Goal: Task Accomplishment & Management: Use online tool/utility

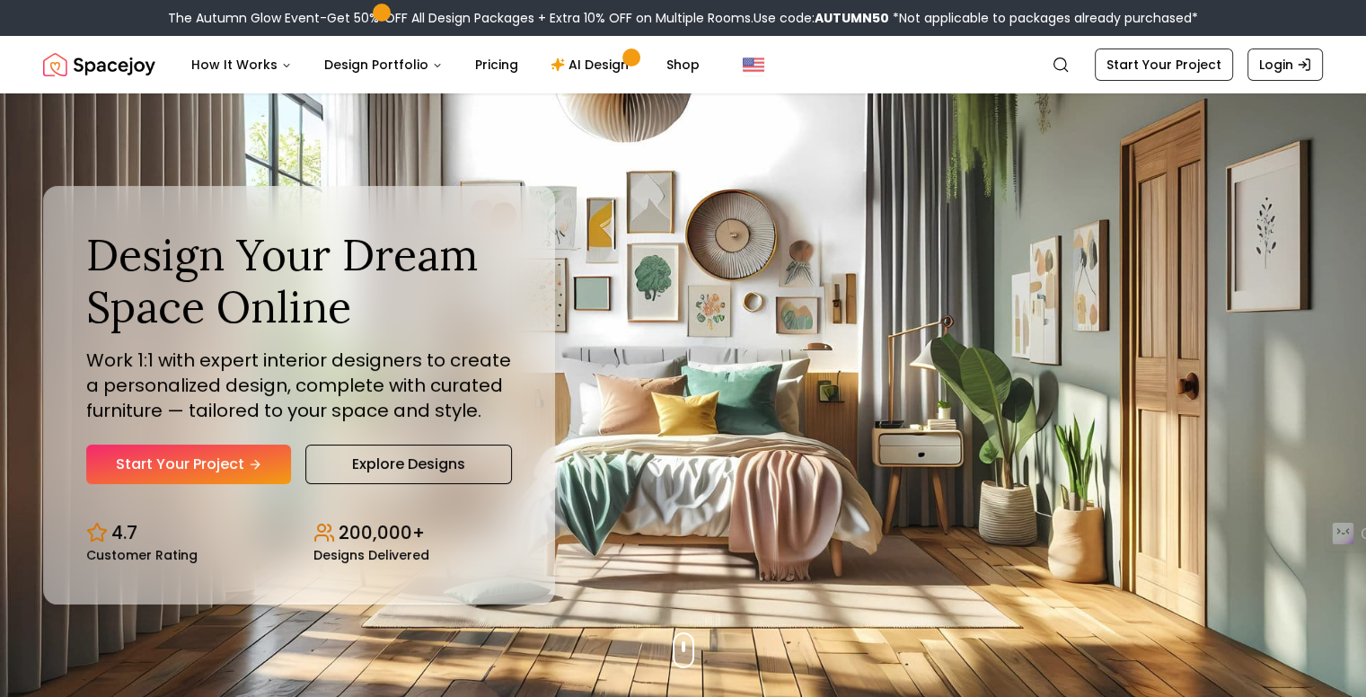
click at [206, 443] on div "Design Your Dream Space Online Work 1:1 with expert interior designers to creat…" at bounding box center [299, 356] width 426 height 254
click at [208, 455] on link "Start Your Project" at bounding box center [188, 465] width 205 height 40
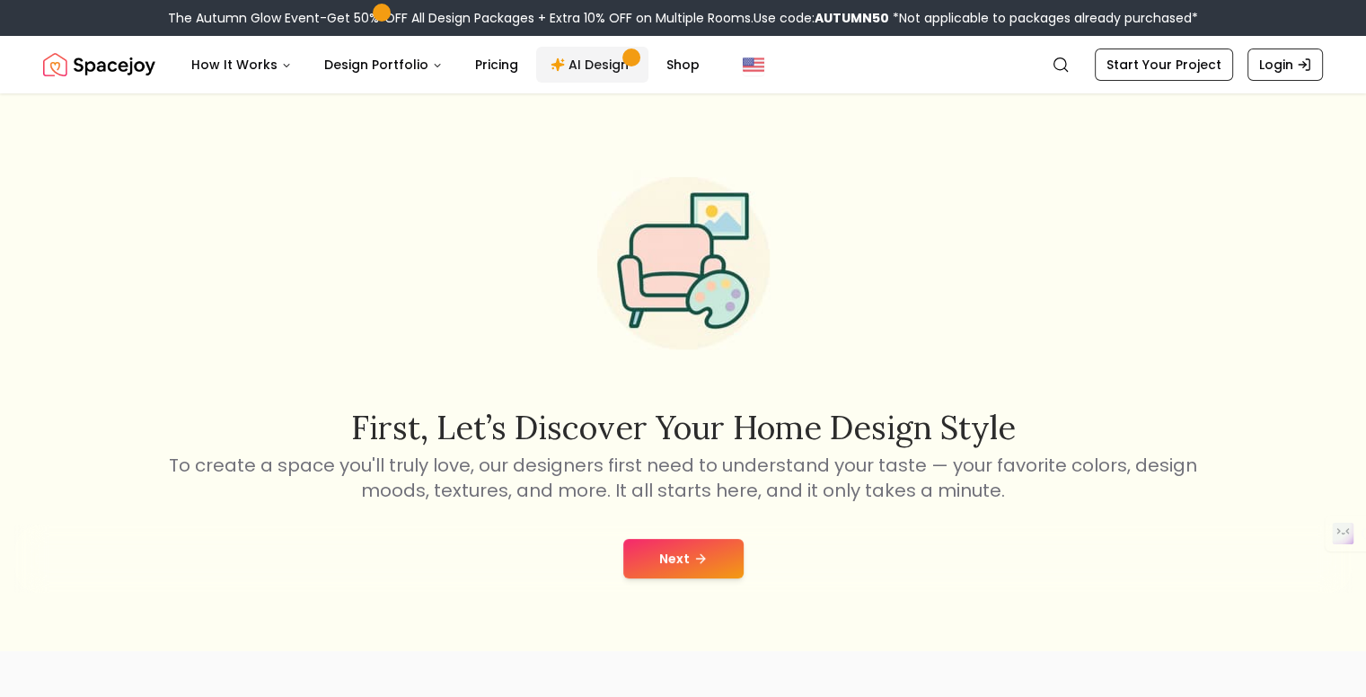
click at [592, 66] on link "AI Design" at bounding box center [592, 65] width 112 height 36
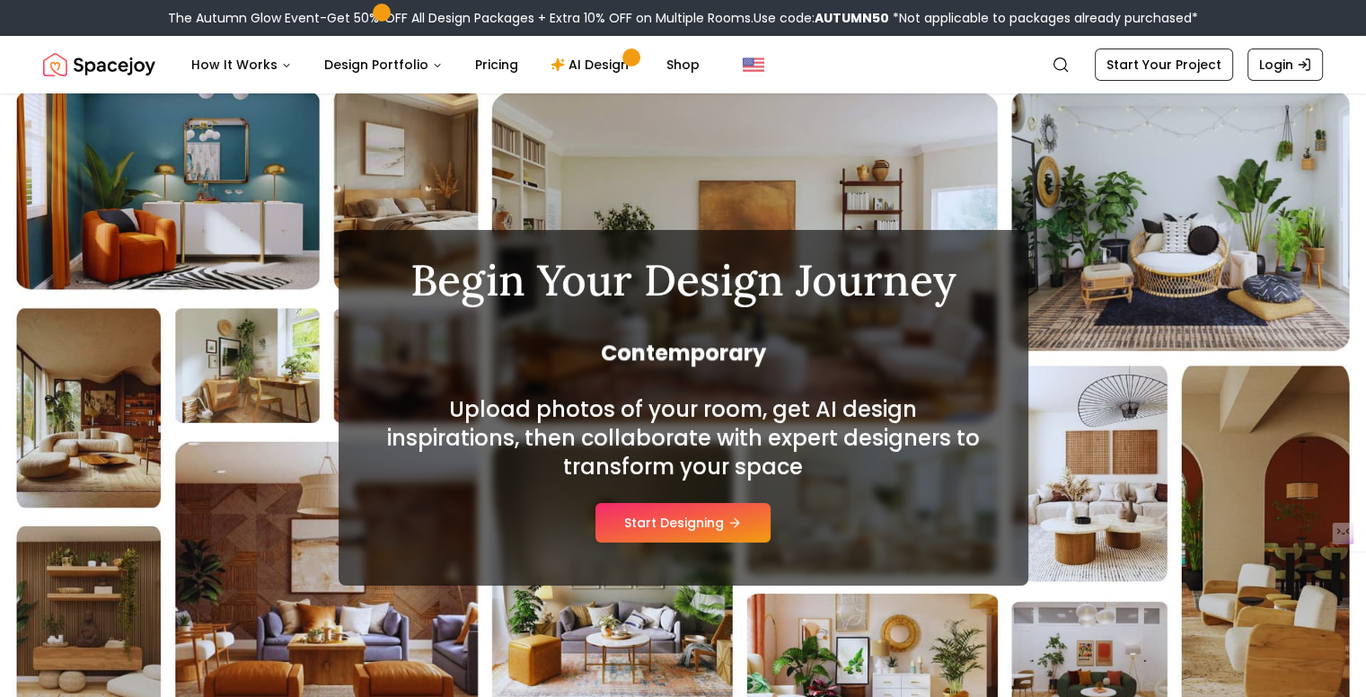
click at [702, 549] on div "Begin Your Design Journey Contemporary Upload photos of your room, get AI desig…" at bounding box center [684, 408] width 690 height 356
click at [682, 534] on button "Start Designing" at bounding box center [683, 523] width 175 height 40
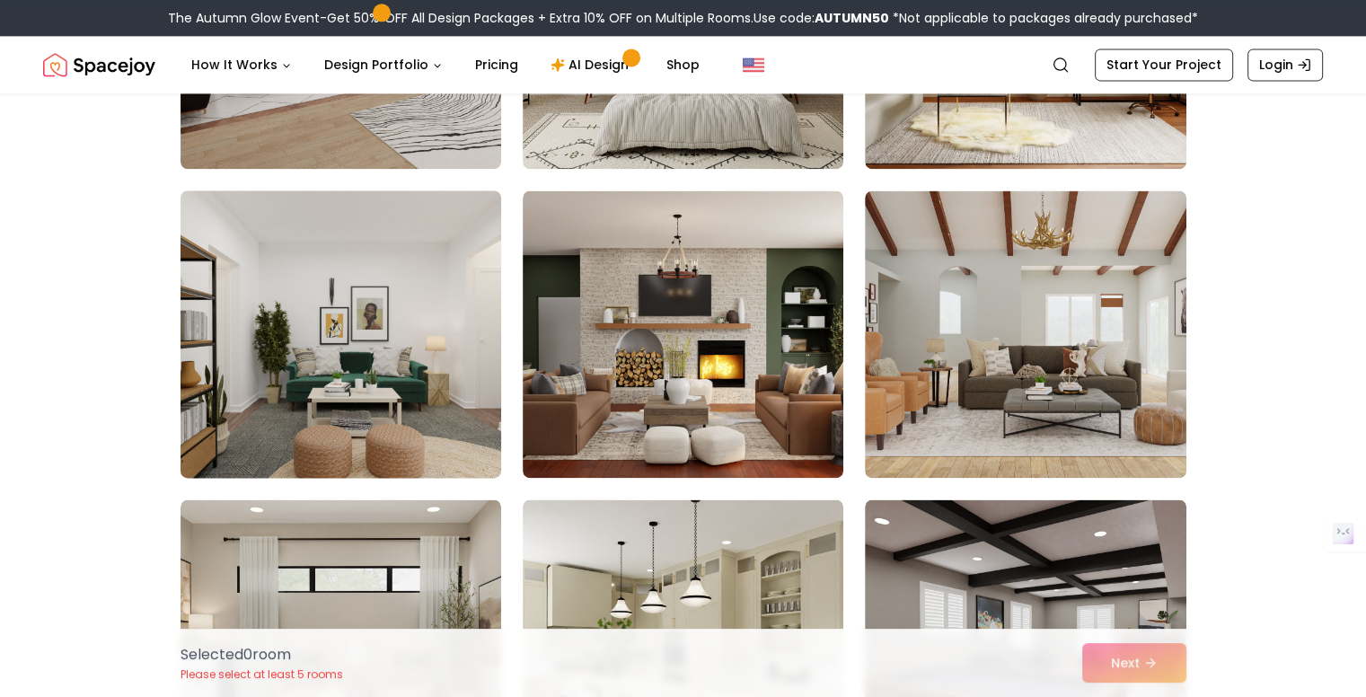
scroll to position [2695, 0]
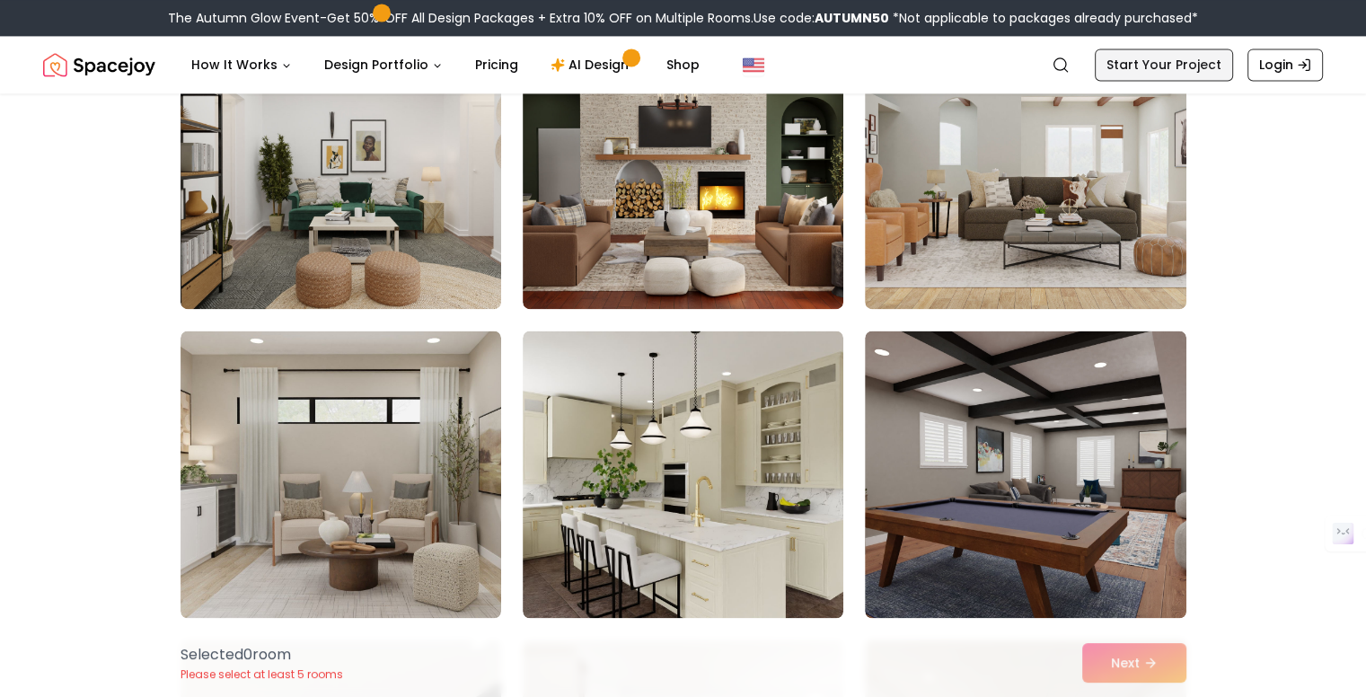
click at [1155, 59] on link "Start Your Project" at bounding box center [1164, 65] width 138 height 32
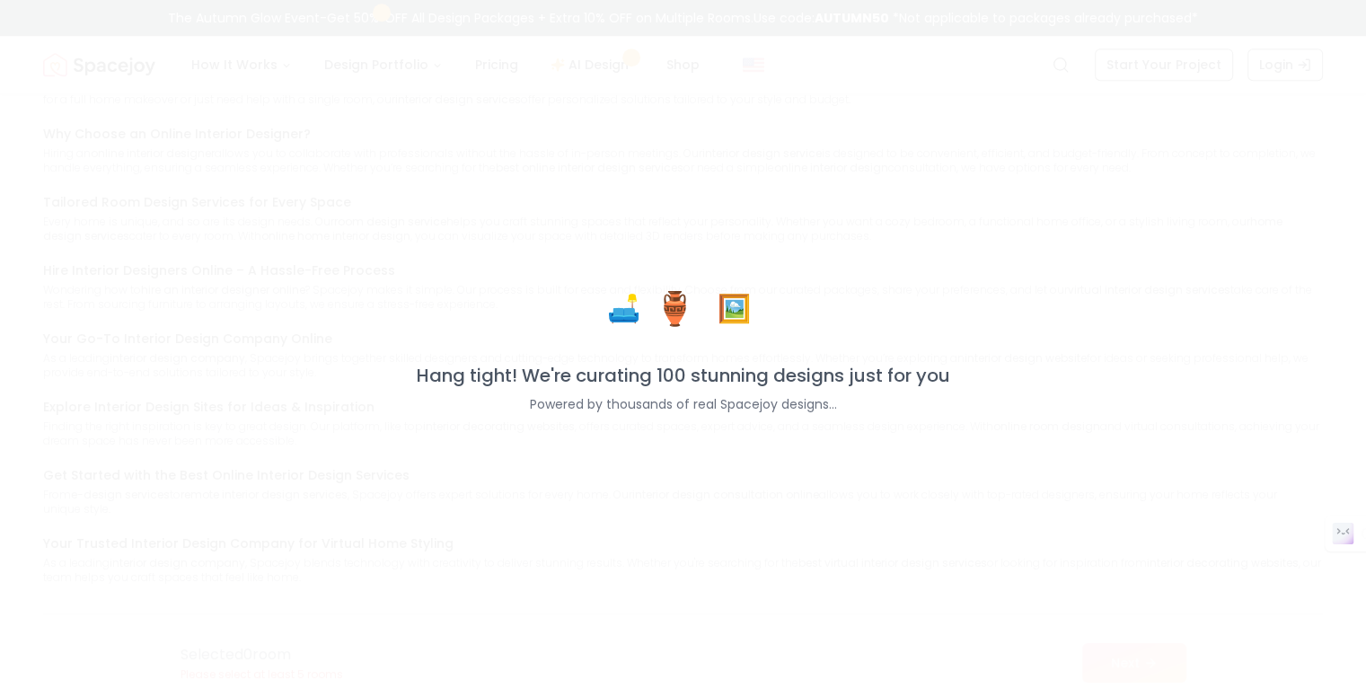
scroll to position [1409, 0]
